Goal: Submit feedback/report problem: Submit feedback/report problem

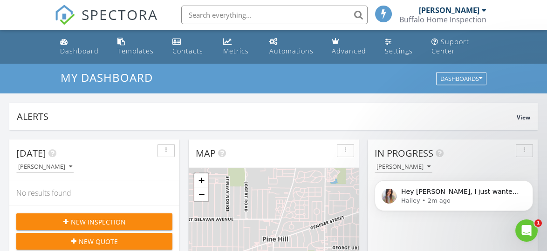
click at [388, 218] on body "Hey Numan, I just wanted to check in and let you know that we won’t be able to …" at bounding box center [453, 194] width 179 height 58
click at [521, 224] on icon "Open Intercom Messenger" at bounding box center [524, 229] width 15 height 15
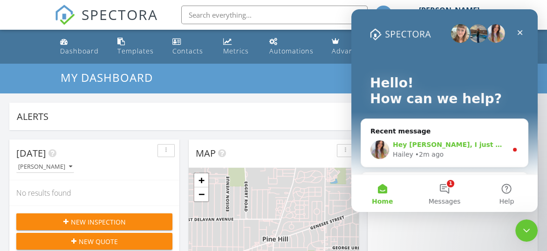
click at [460, 154] on div "Hailey • 2m ago" at bounding box center [450, 155] width 115 height 10
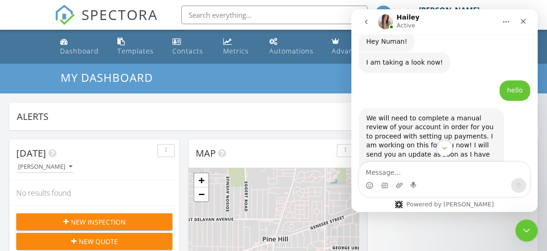
scroll to position [1696, 0]
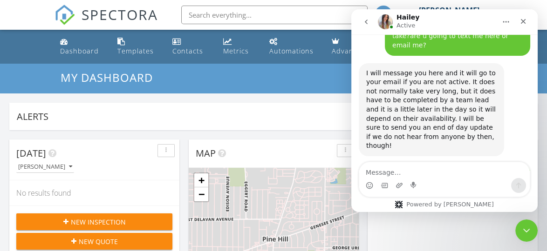
click at [428, 166] on textarea "Message…" at bounding box center [444, 170] width 170 height 16
type textarea "ok"
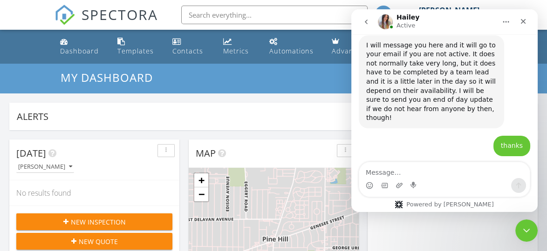
scroll to position [1724, 0]
click at [519, 21] on div "Close" at bounding box center [523, 21] width 17 height 17
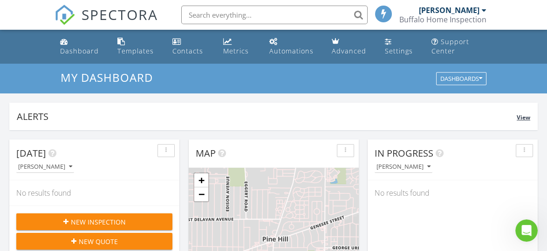
scroll to position [1724, 0]
click at [295, 45] on link "Automations" at bounding box center [292, 47] width 55 height 27
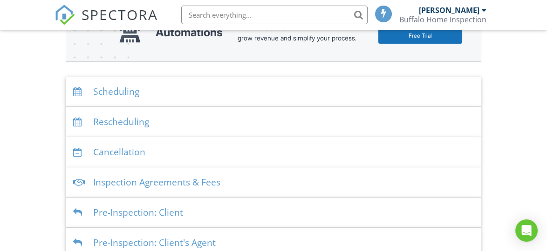
scroll to position [158, 0]
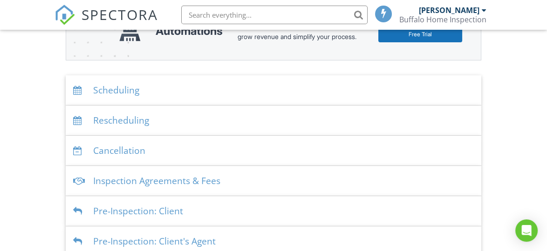
click at [123, 99] on div "Scheduling" at bounding box center [273, 90] width 415 height 30
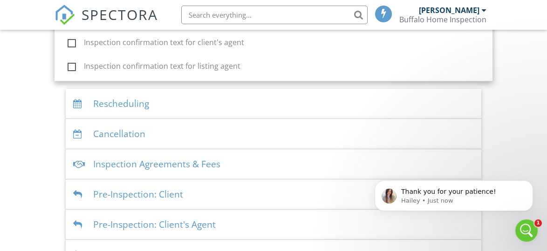
scroll to position [413, 0]
click at [150, 170] on div "Inspection Agreements & Fees" at bounding box center [273, 164] width 415 height 30
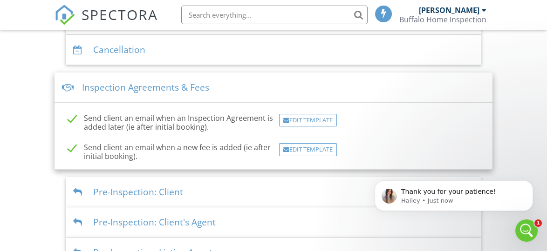
scroll to position [261, 0]
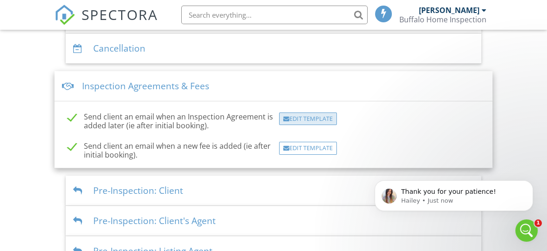
click at [300, 125] on div "Edit Template" at bounding box center [308, 119] width 58 height 13
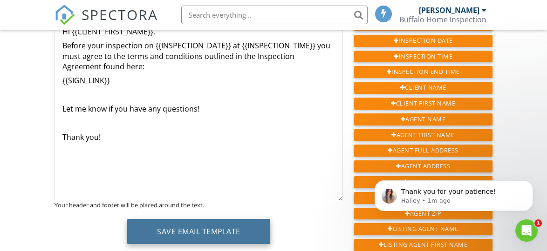
click at [199, 226] on button "Save Email Template" at bounding box center [198, 231] width 143 height 25
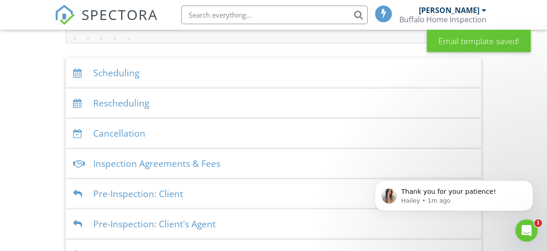
scroll to position [207, 0]
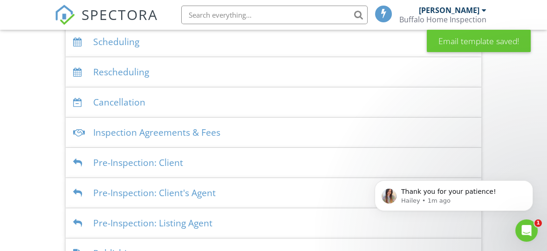
click at [157, 171] on div "Pre-Inspection: Client" at bounding box center [273, 163] width 415 height 30
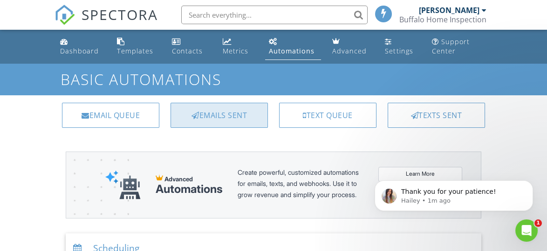
click at [233, 117] on div "Emails Sent" at bounding box center [218, 115] width 97 height 25
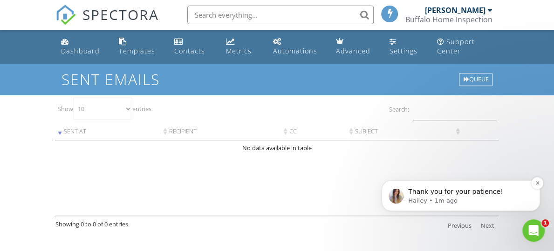
click at [490, 195] on p "Thank you for your patience!" at bounding box center [468, 192] width 120 height 9
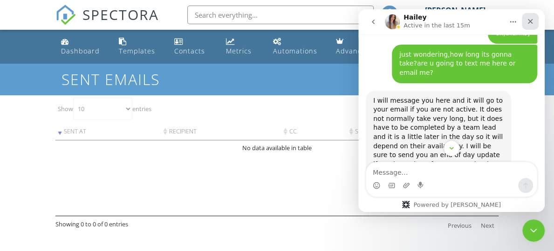
scroll to position [1767, 0]
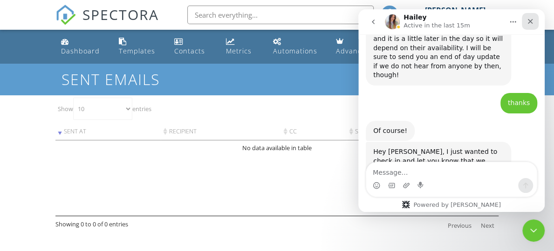
click at [528, 19] on icon "Close" at bounding box center [529, 21] width 7 height 7
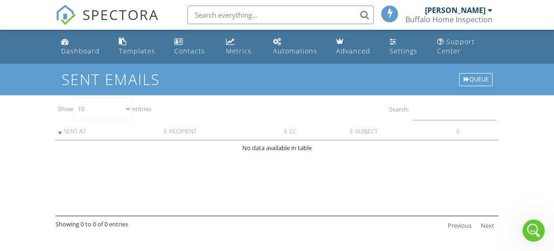
scroll to position [1752, 0]
click at [484, 73] on div "Queue" at bounding box center [476, 79] width 34 height 13
click at [300, 43] on link "Automations" at bounding box center [297, 47] width 56 height 27
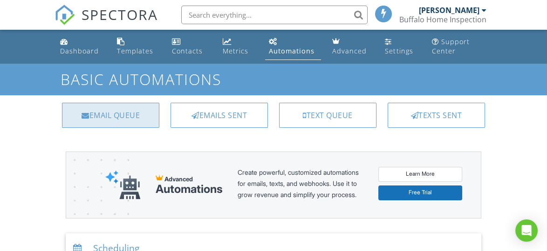
click at [135, 121] on div "Email Queue" at bounding box center [110, 115] width 97 height 25
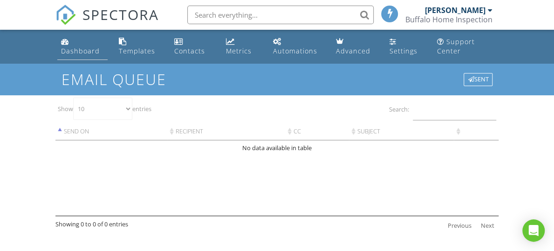
click at [70, 51] on div "Dashboard" at bounding box center [80, 51] width 39 height 9
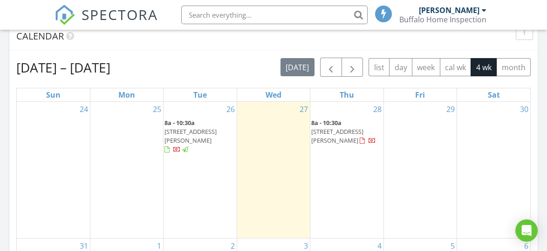
scroll to position [397, 0]
click at [329, 132] on span "681 Cleveland Dr, Cheektowaga 14225" at bounding box center [337, 135] width 52 height 17
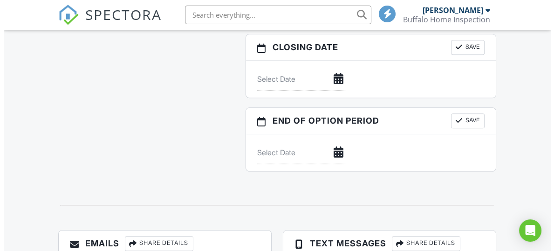
scroll to position [941, 0]
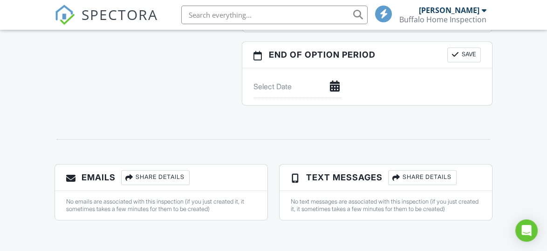
click at [173, 174] on div "Share Details" at bounding box center [155, 177] width 68 height 15
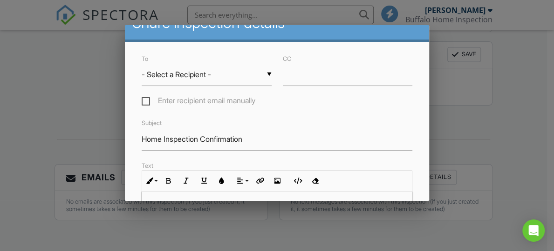
scroll to position [21, 0]
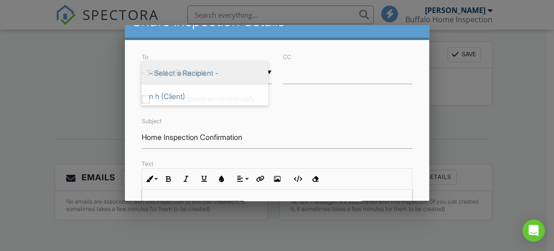
click at [220, 74] on div "▼ - Select a Recipient - - Select a Recipient - n h (Client) - Select a Recipie…" at bounding box center [207, 72] width 130 height 23
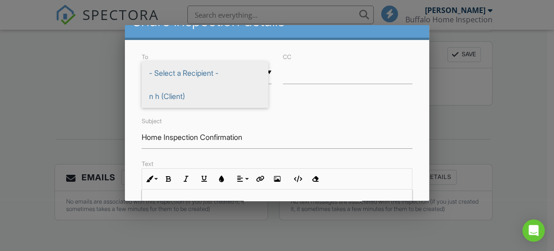
click at [192, 93] on span "n h (Client)" at bounding box center [205, 96] width 127 height 23
type input "n h (Client)"
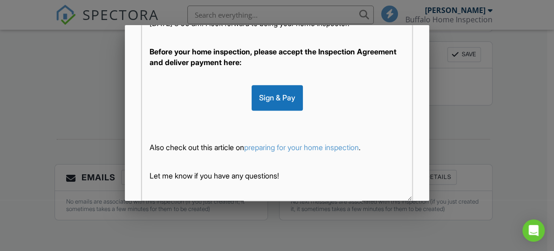
scroll to position [240, 0]
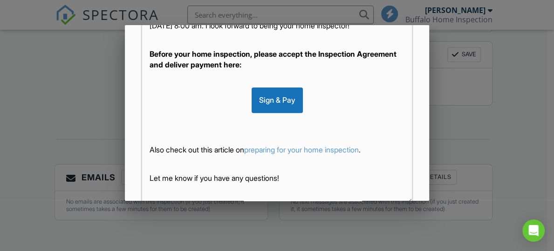
click at [251, 102] on div "Sign & Pay" at bounding box center [276, 100] width 51 height 25
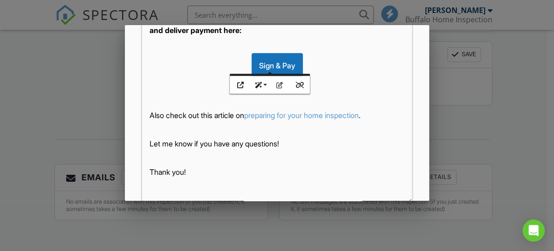
scroll to position [302, 0]
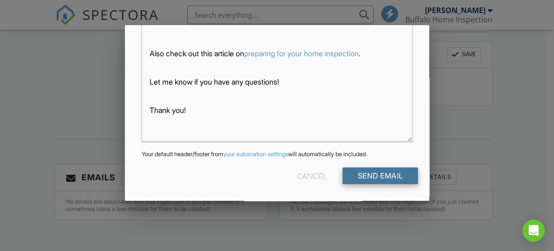
click at [372, 174] on input "Send Email" at bounding box center [379, 176] width 75 height 17
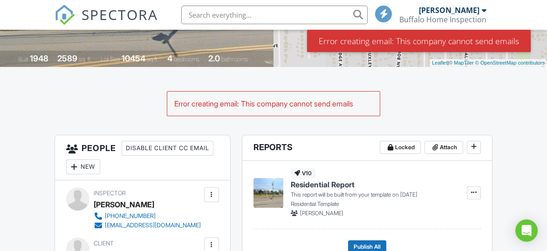
scroll to position [190, 0]
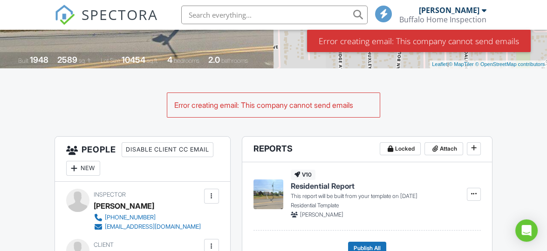
click at [319, 108] on div "Error creating email: This company cannot send emails" at bounding box center [273, 105] width 212 height 24
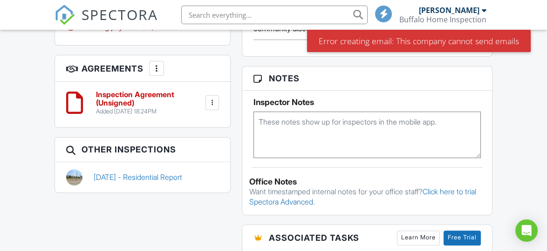
scroll to position [630, 0]
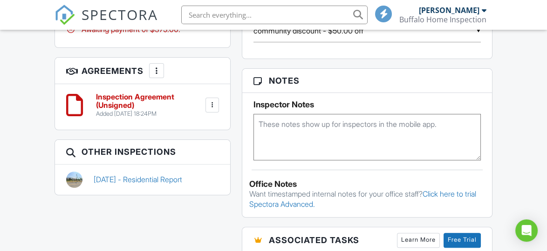
click at [211, 101] on div at bounding box center [211, 105] width 9 height 9
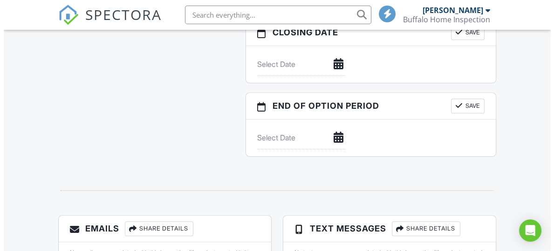
scroll to position [984, 0]
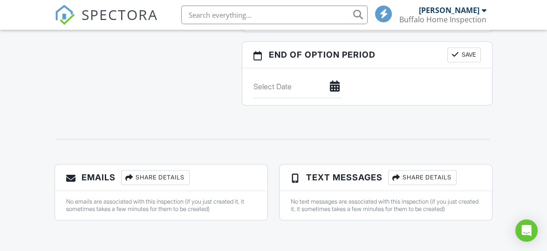
click at [152, 170] on div "Share Details" at bounding box center [155, 177] width 68 height 15
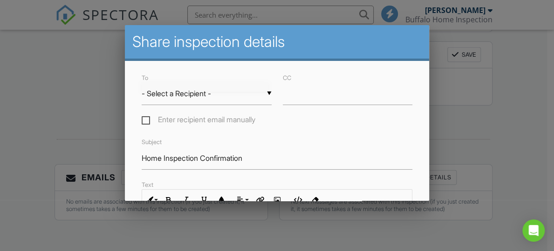
click at [188, 97] on div "▼ - Select a Recipient - - Select a Recipient - n h (Client) - Select a Recipie…" at bounding box center [207, 93] width 130 height 23
click at [170, 111] on span "n h (Client)" at bounding box center [205, 117] width 127 height 23
type input "n h (Client)"
click at [258, 89] on div "▼ n h (Client) - Select a Recipient - n h (Client) - Select a Recipient - n h (…" at bounding box center [207, 93] width 130 height 23
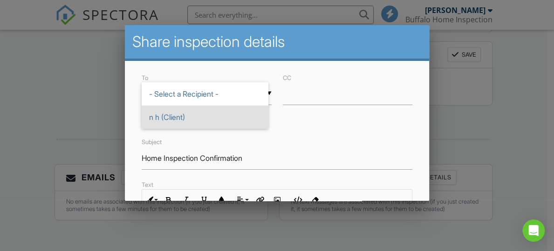
scroll to position [0, 0]
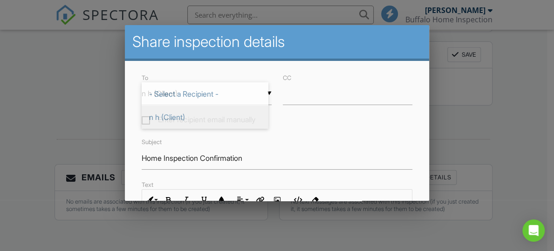
click at [232, 114] on div "To ▼ n h (Client) - Select a Recipient - n h (Client) - Select a Recipient - n …" at bounding box center [206, 99] width 141 height 55
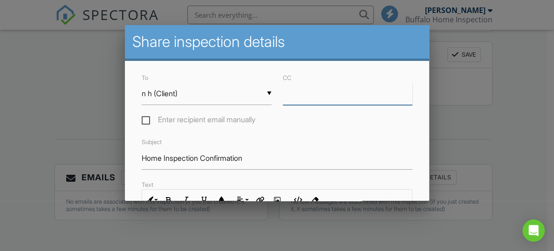
click at [306, 94] on input "CC" at bounding box center [348, 93] width 130 height 23
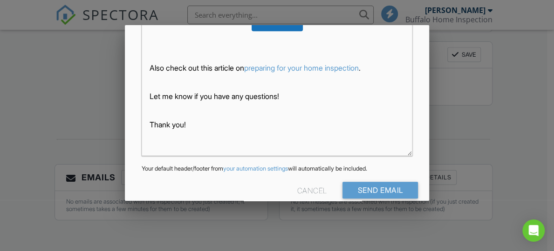
scroll to position [302, 0]
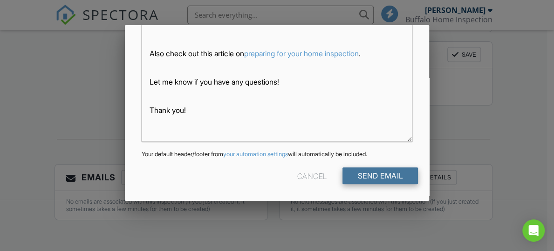
click at [351, 169] on input "Send Email" at bounding box center [379, 176] width 75 height 17
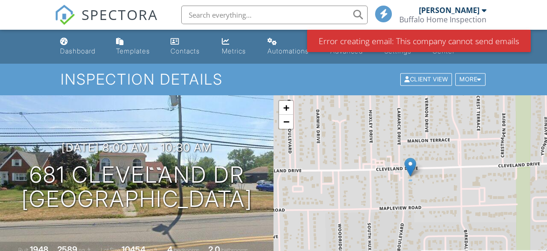
scroll to position [86, 0]
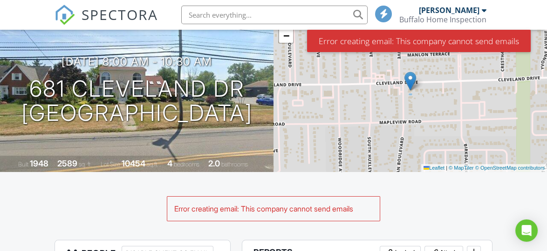
click at [423, 41] on div "Error creating email: This company cannot send emails" at bounding box center [418, 41] width 223 height 22
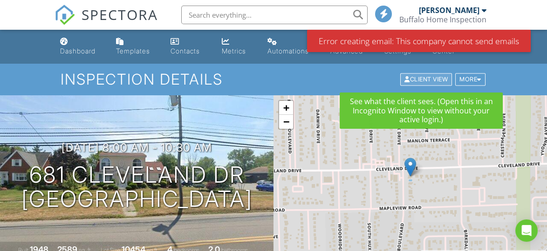
click at [408, 77] on div "Client View" at bounding box center [426, 80] width 52 height 13
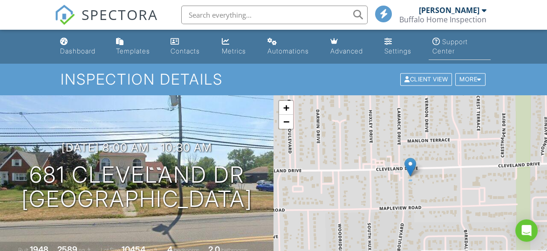
click at [441, 49] on div "Support Center" at bounding box center [449, 46] width 35 height 17
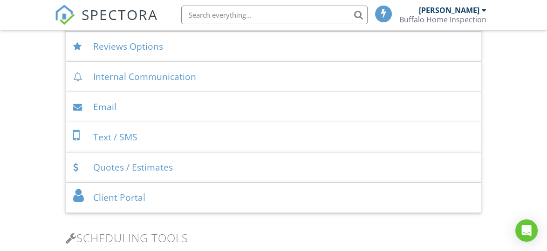
scroll to position [480, 0]
click at [117, 106] on div "Email" at bounding box center [273, 107] width 415 height 30
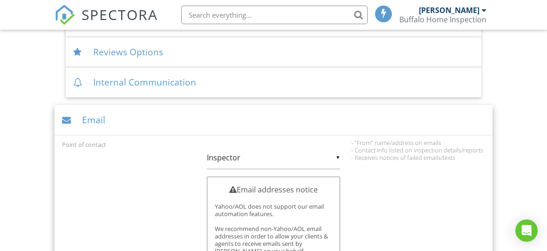
scroll to position [474, 0]
click at [98, 123] on div "Email" at bounding box center [272, 121] width 437 height 30
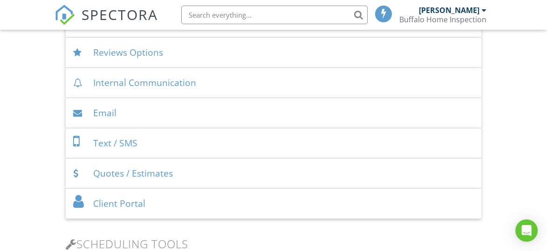
click at [99, 115] on div "Email" at bounding box center [273, 113] width 415 height 30
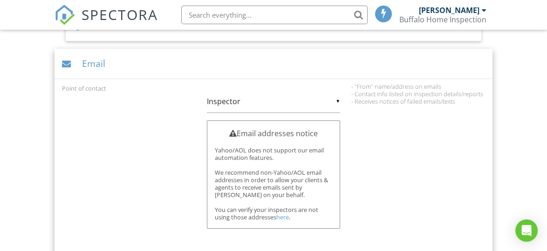
scroll to position [531, 0]
click at [282, 216] on link "here" at bounding box center [282, 217] width 13 height 8
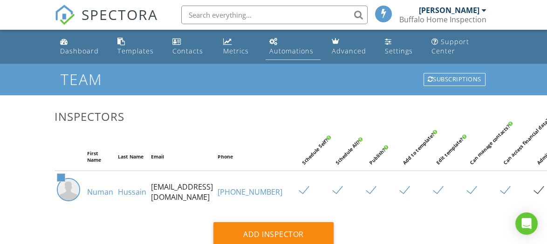
click at [291, 49] on div "Automations" at bounding box center [291, 51] width 44 height 9
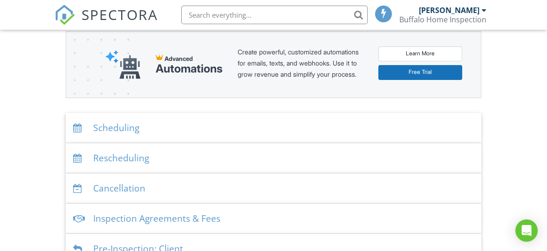
scroll to position [120, 0]
click at [118, 136] on div "Scheduling" at bounding box center [273, 129] width 415 height 30
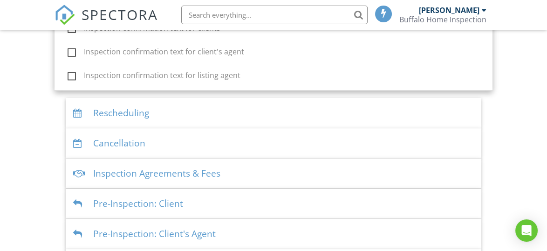
scroll to position [406, 0]
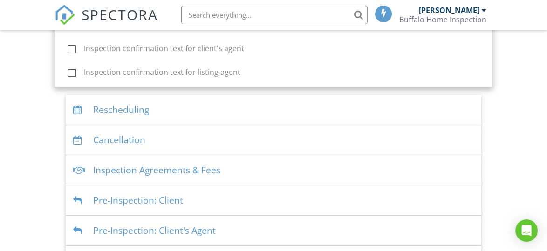
click at [155, 182] on div "Inspection Agreements & Fees" at bounding box center [273, 171] width 415 height 30
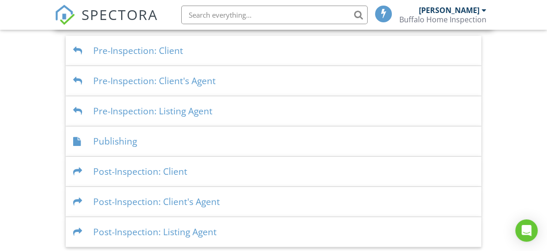
scroll to position [412, 0]
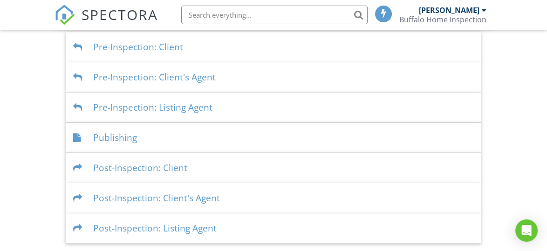
click at [108, 142] on div "Publishing" at bounding box center [273, 138] width 415 height 30
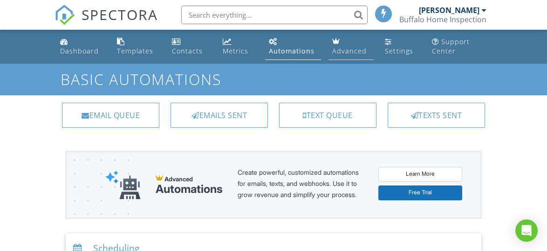
click at [345, 49] on div "Advanced" at bounding box center [349, 51] width 34 height 9
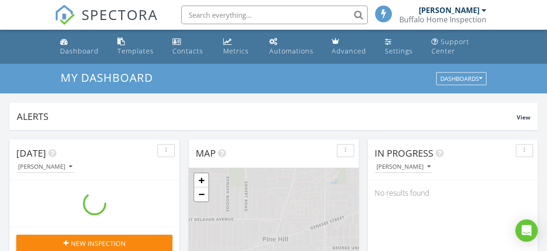
scroll to position [861, 561]
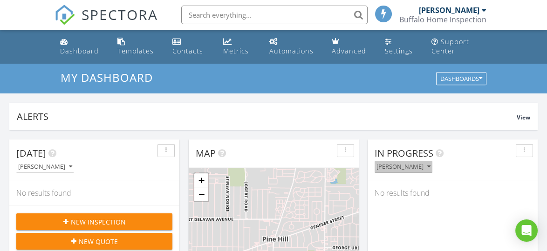
click at [425, 166] on div "[PERSON_NAME]" at bounding box center [403, 167] width 54 height 7
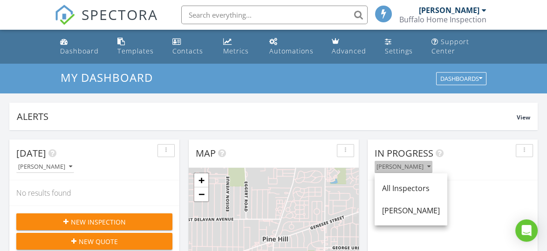
click at [425, 166] on div "[PERSON_NAME]" at bounding box center [403, 167] width 54 height 7
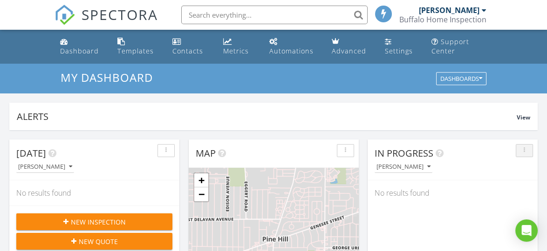
click at [521, 149] on div "button" at bounding box center [524, 151] width 9 height 7
click at [505, 170] on div "Refresh" at bounding box center [516, 172] width 34 height 11
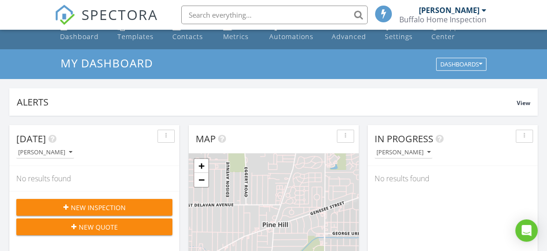
scroll to position [0, 0]
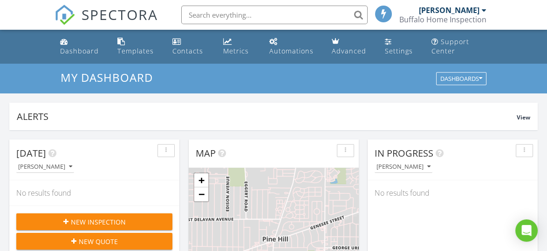
click at [447, 8] on div "[PERSON_NAME]" at bounding box center [449, 10] width 61 height 9
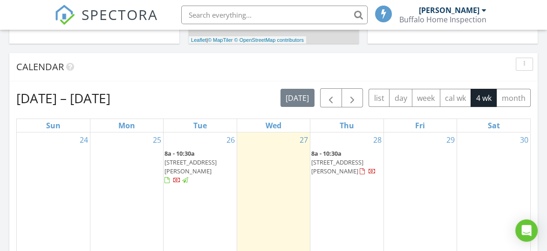
scroll to position [366, 0]
click at [357, 171] on span "[STREET_ADDRESS][PERSON_NAME]" at bounding box center [337, 166] width 52 height 17
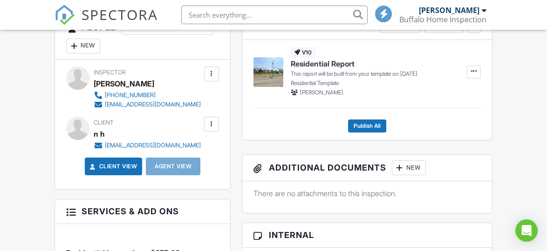
scroll to position [269, 0]
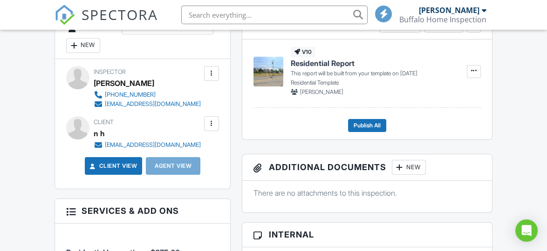
click at [212, 69] on div at bounding box center [211, 73] width 9 height 9
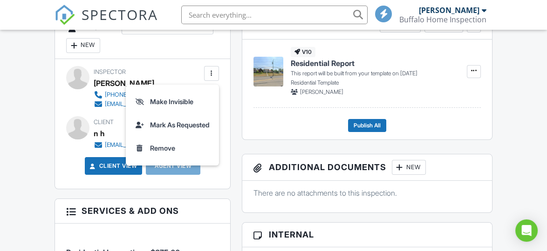
click at [212, 69] on div at bounding box center [211, 73] width 9 height 9
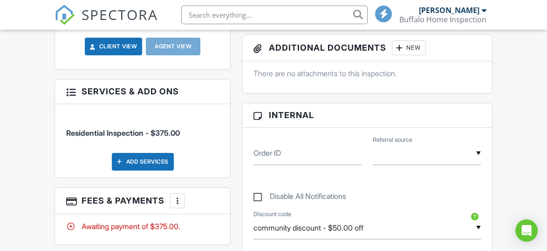
scroll to position [390, 0]
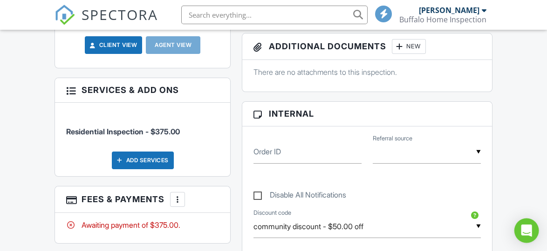
click at [534, 228] on div "Open Intercom Messenger" at bounding box center [526, 231] width 25 height 25
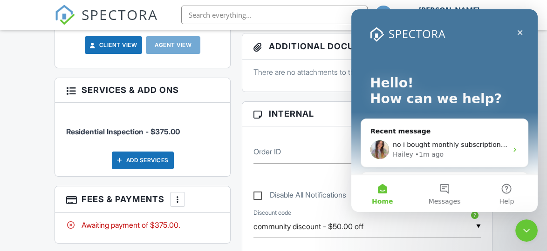
scroll to position [0, 0]
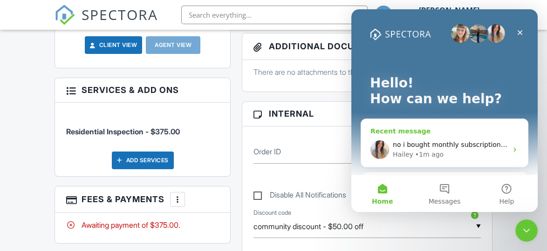
click at [462, 145] on span "no i bought monthly subscription ,still not sending emails" at bounding box center [487, 144] width 188 height 7
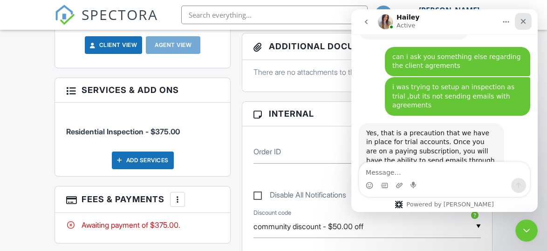
scroll to position [1993, 0]
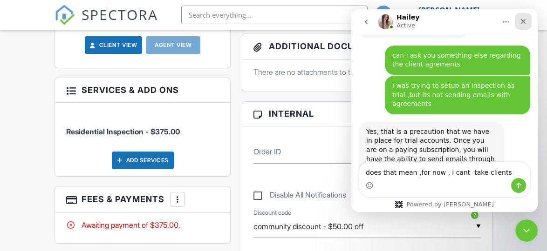
type textarea "does that mean ,for now , i cant take clients?"
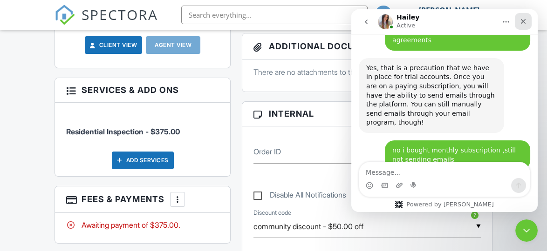
scroll to position [2058, 0]
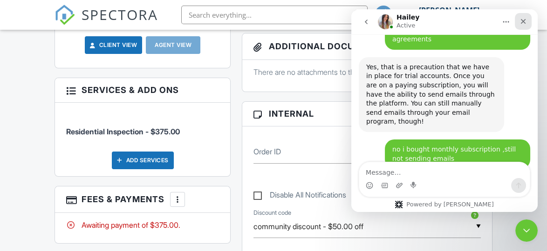
click at [521, 20] on icon "Close" at bounding box center [522, 21] width 7 height 7
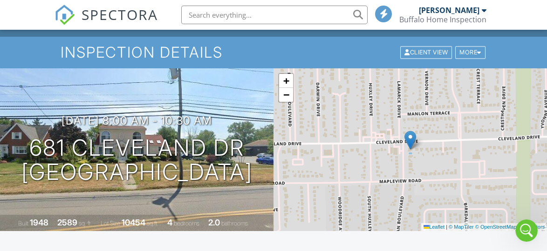
scroll to position [0, 0]
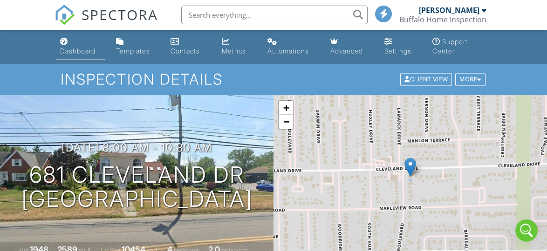
click at [77, 50] on div "Dashboard" at bounding box center [77, 51] width 35 height 8
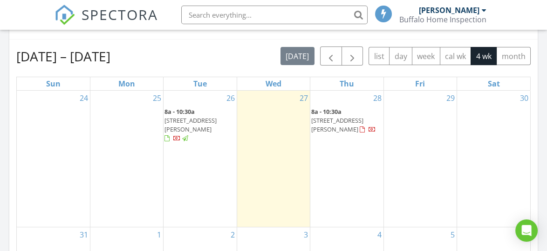
scroll to position [408, 0]
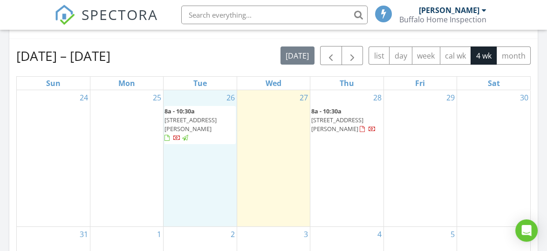
click at [194, 158] on div "26 8a - 10:30a [STREET_ADDRESS]" at bounding box center [199, 158] width 73 height 136
drag, startPoint x: 199, startPoint y: 174, endPoint x: 196, endPoint y: 117, distance: 56.9
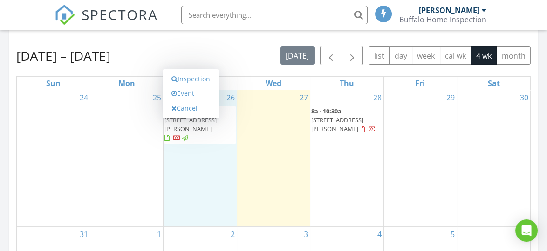
click at [196, 117] on div "Inspection Event Cancel" at bounding box center [190, 93] width 56 height 49
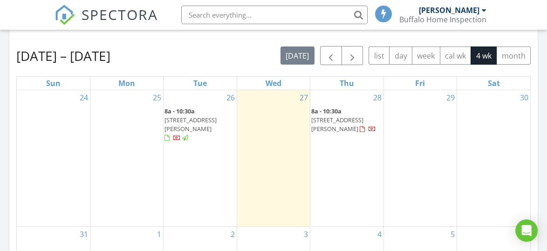
click at [183, 127] on span "[STREET_ADDRESS][PERSON_NAME]" at bounding box center [190, 124] width 52 height 17
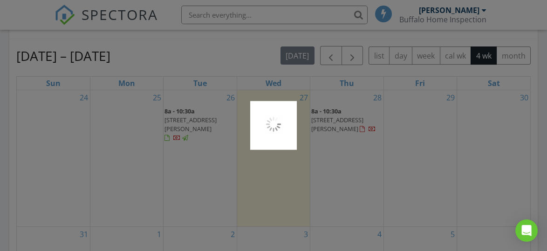
click at [183, 127] on div at bounding box center [273, 125] width 547 height 251
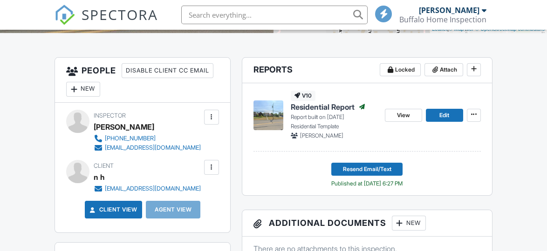
scroll to position [227, 0]
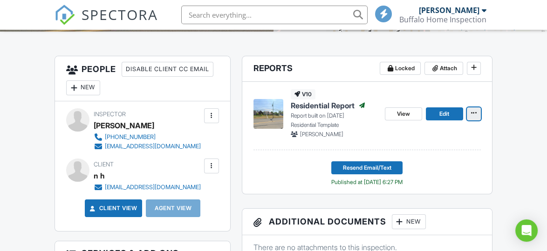
click at [472, 109] on icon at bounding box center [474, 112] width 6 height 9
click at [403, 113] on span "View" at bounding box center [403, 113] width 13 height 9
